Goal: Task Accomplishment & Management: Manage account settings

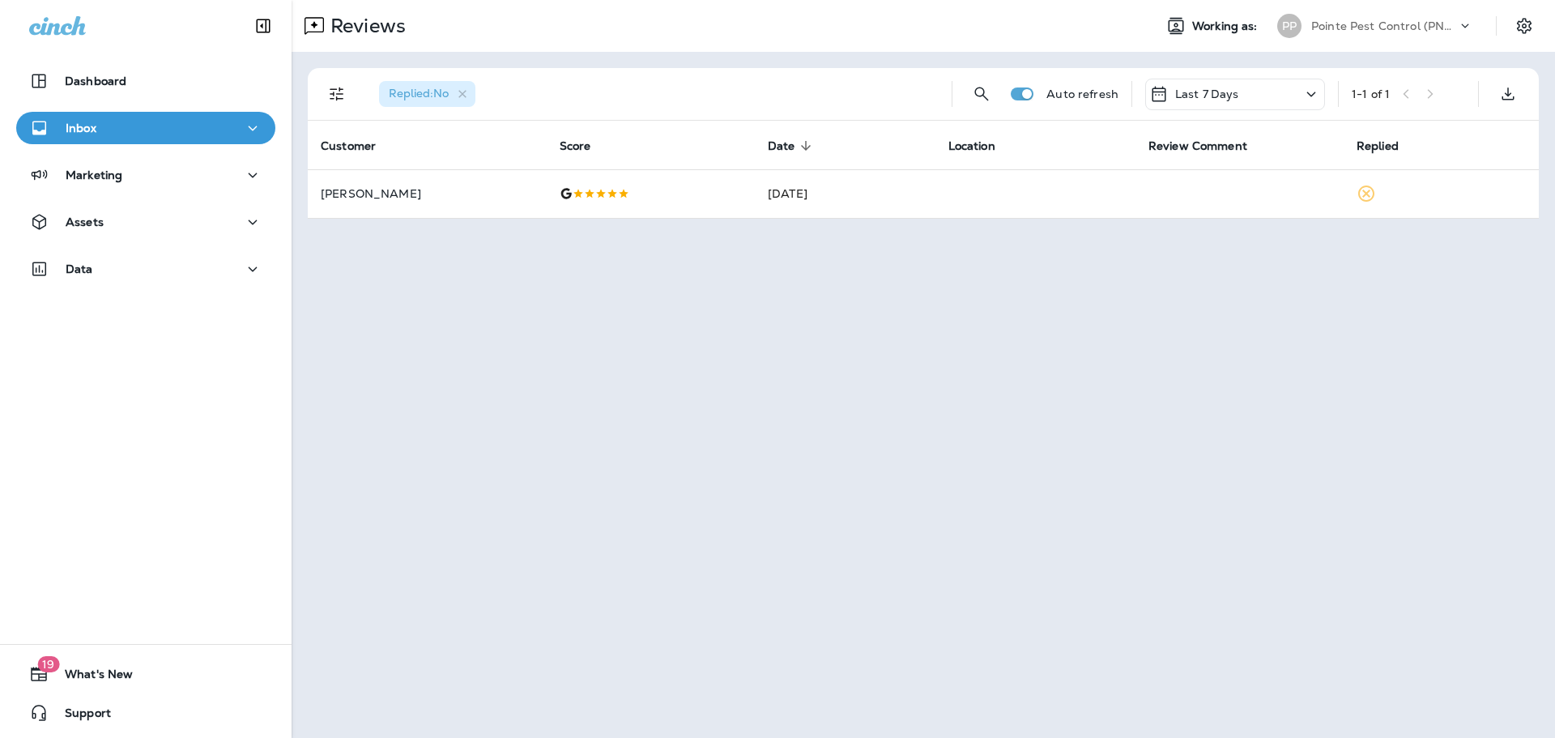
click at [1414, 16] on div "Pointe Pest Control (PNW)" at bounding box center [1385, 26] width 146 height 24
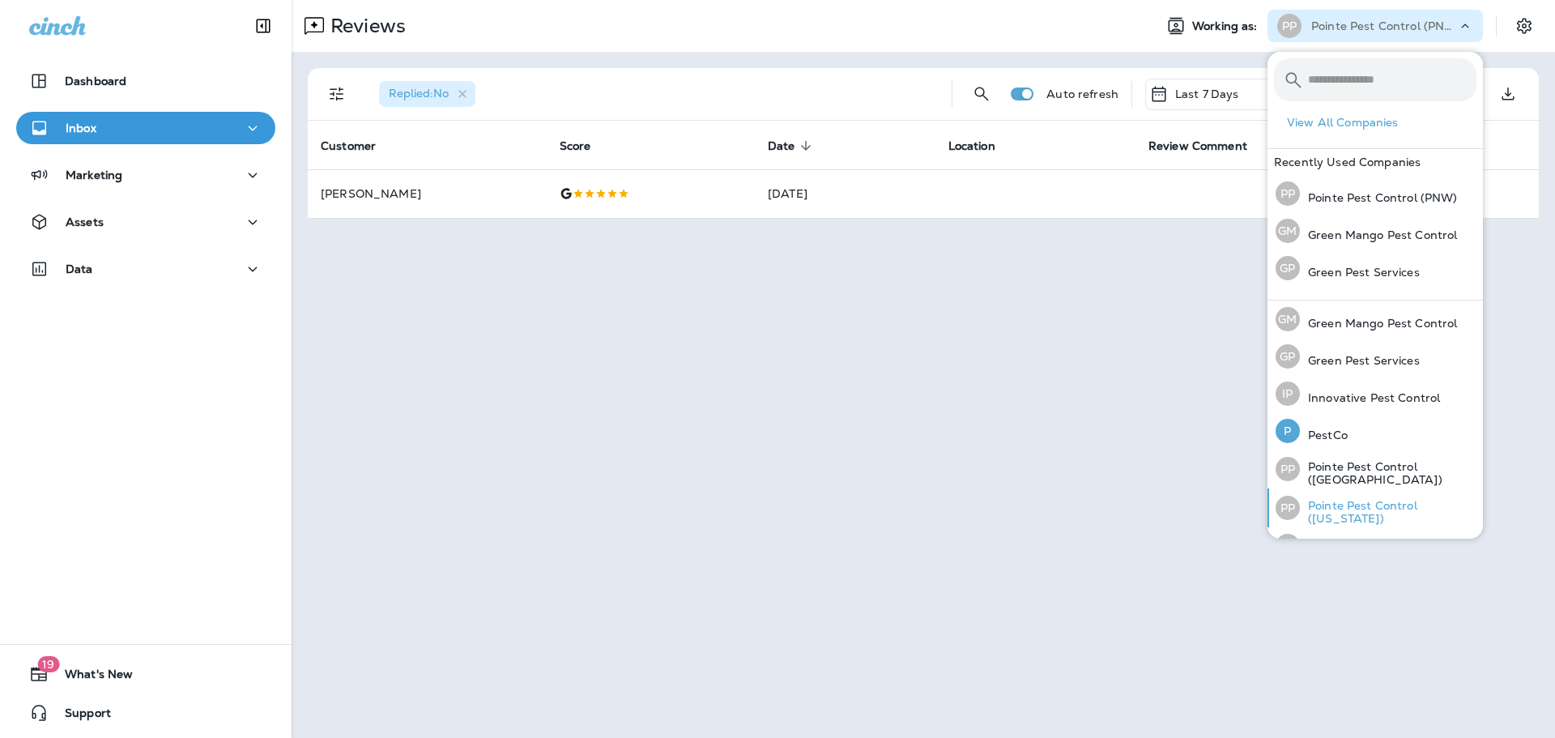
scroll to position [66, 0]
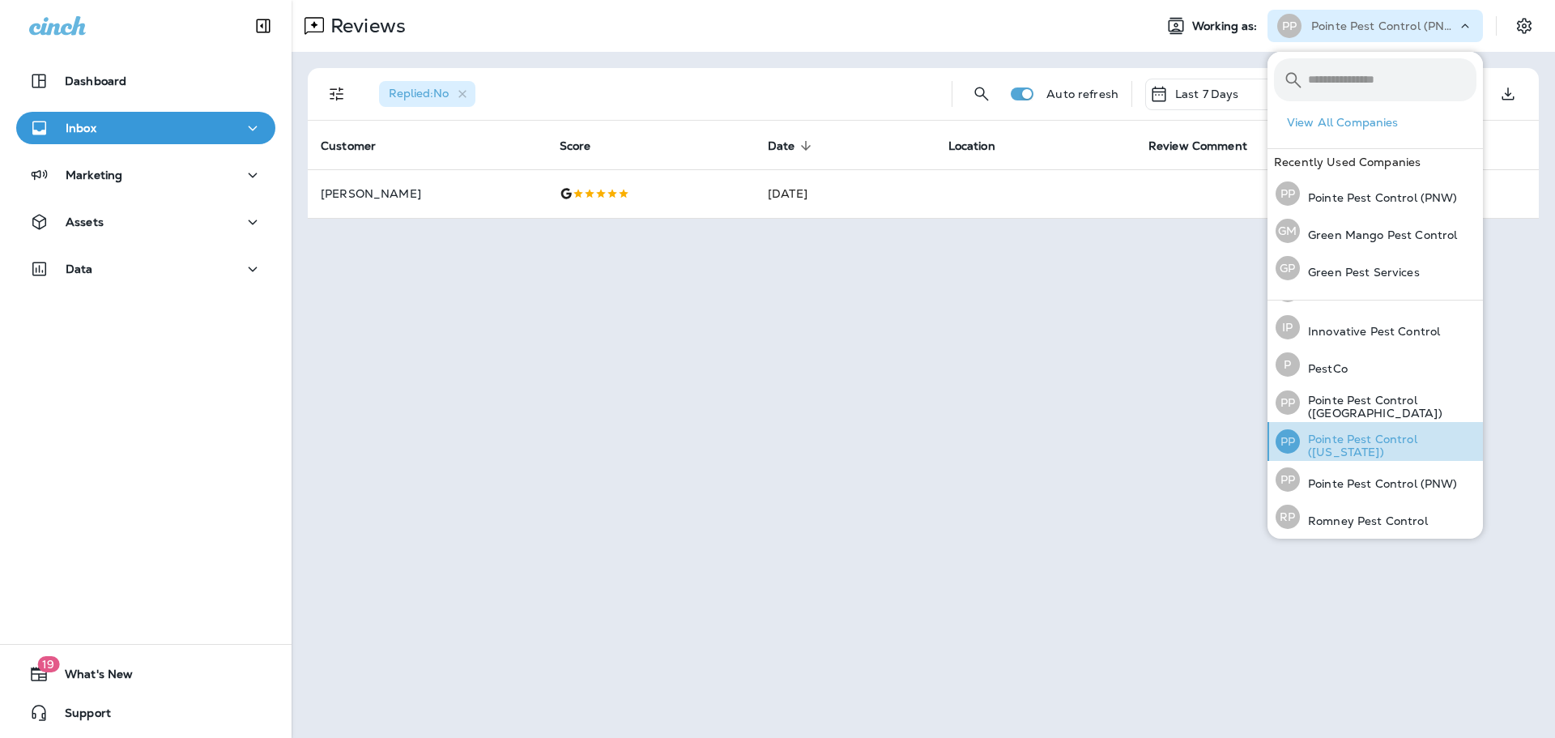
click at [1364, 440] on p "Pointe Pest Control ([US_STATE])" at bounding box center [1388, 446] width 177 height 26
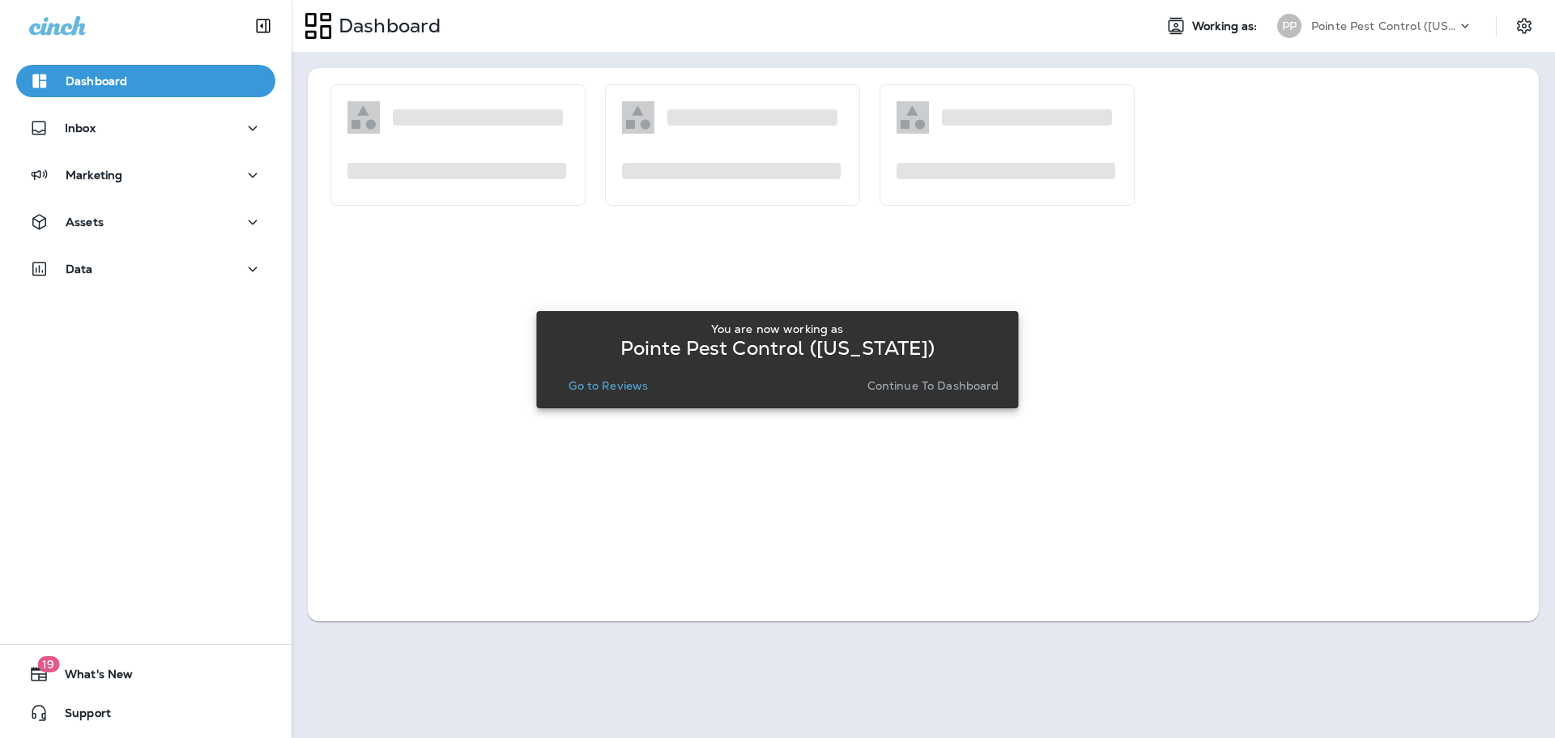
click at [608, 388] on p "Go to Reviews" at bounding box center [608, 385] width 79 height 13
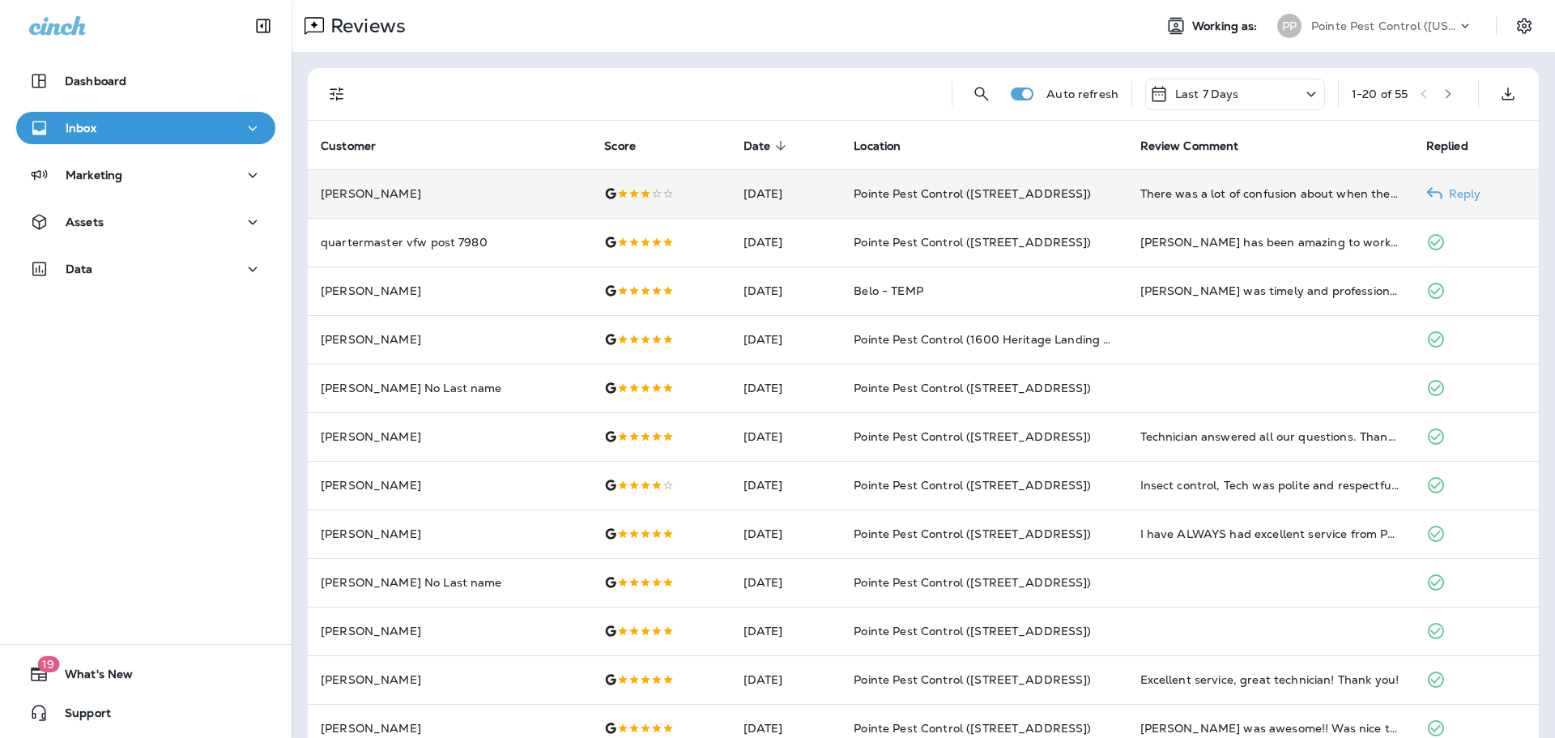
click at [591, 186] on td at bounding box center [660, 193] width 139 height 49
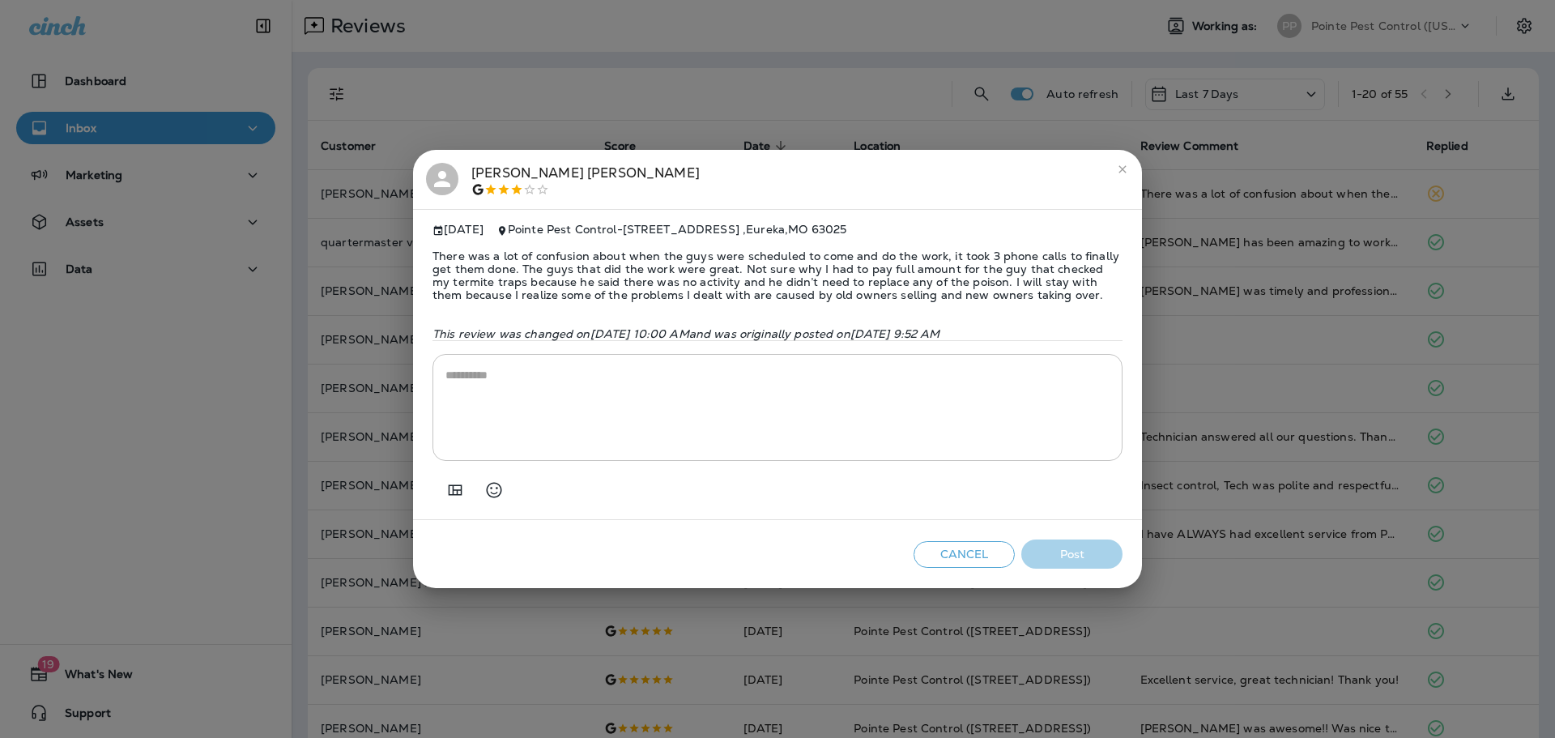
click at [304, 290] on div "[PERSON_NAME] [DATE] Pointe Pest Control - [STREET_ADDRESS] There was a lot of …" at bounding box center [777, 369] width 1555 height 738
